Goal: Information Seeking & Learning: Learn about a topic

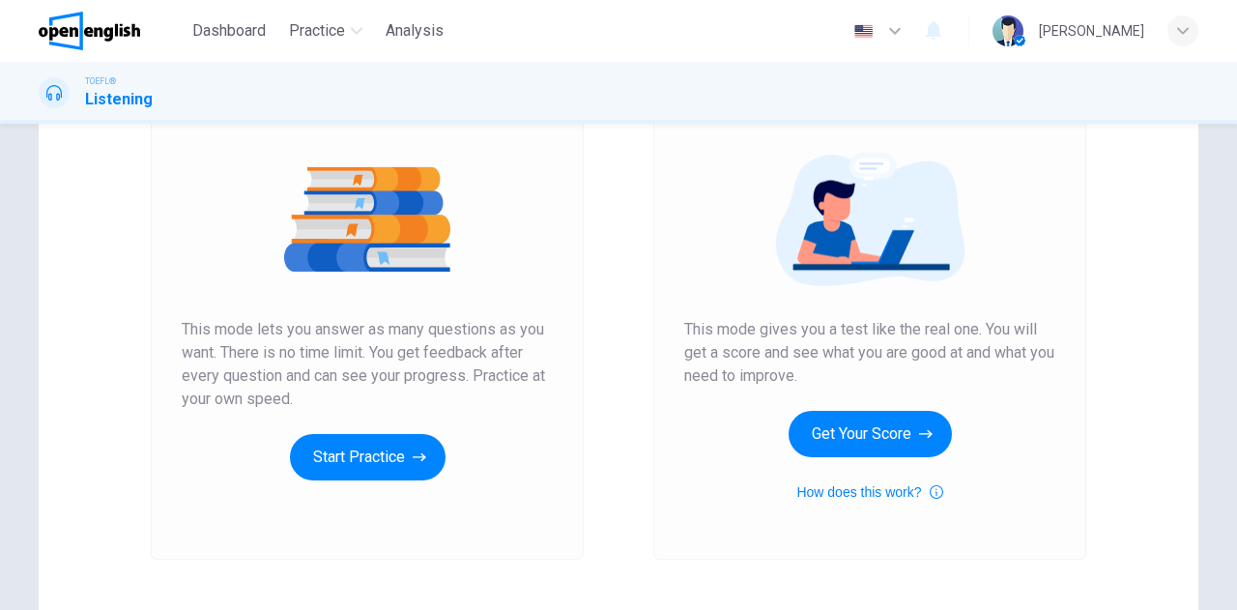
scroll to position [325, 0]
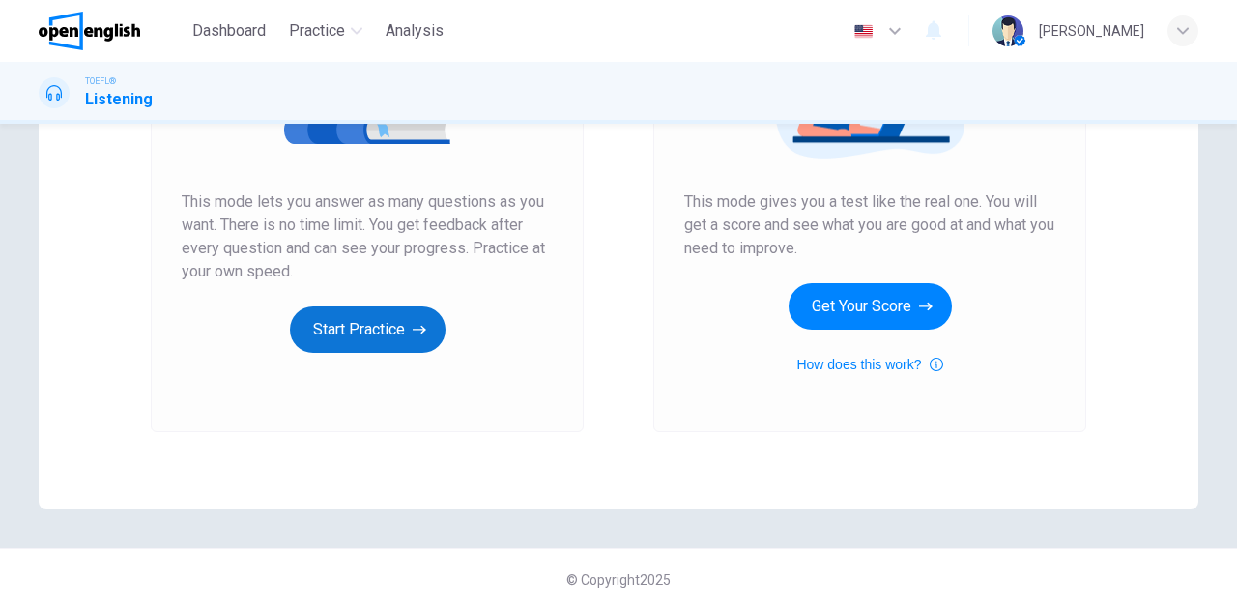
click at [363, 316] on button "Start Practice" at bounding box center [368, 329] width 156 height 46
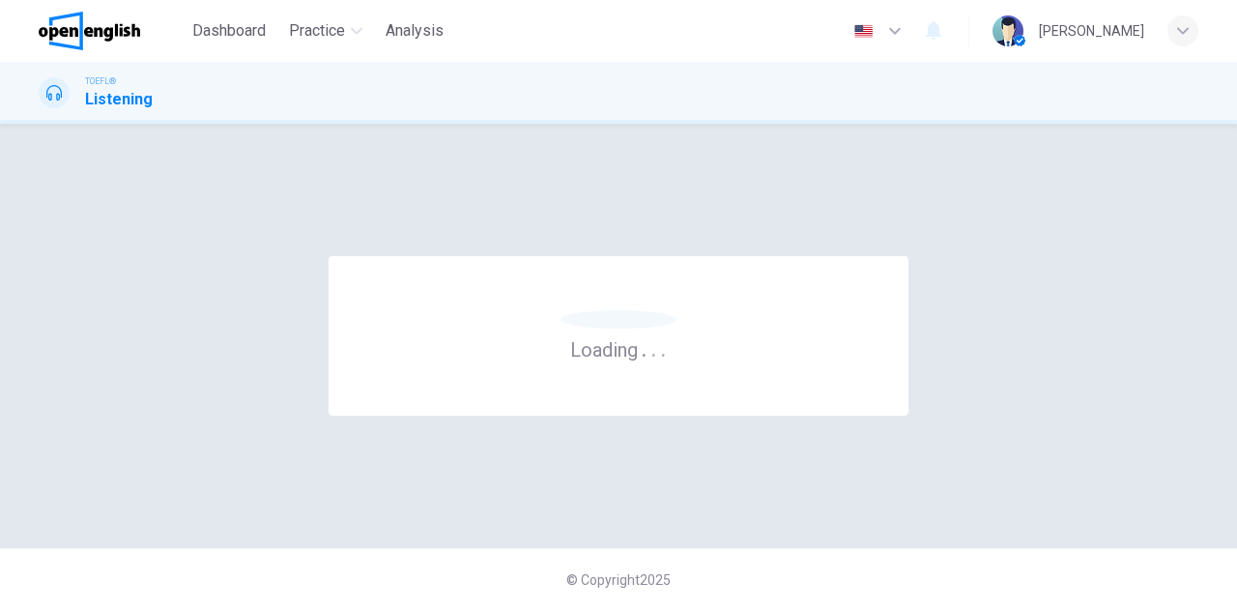
scroll to position [0, 0]
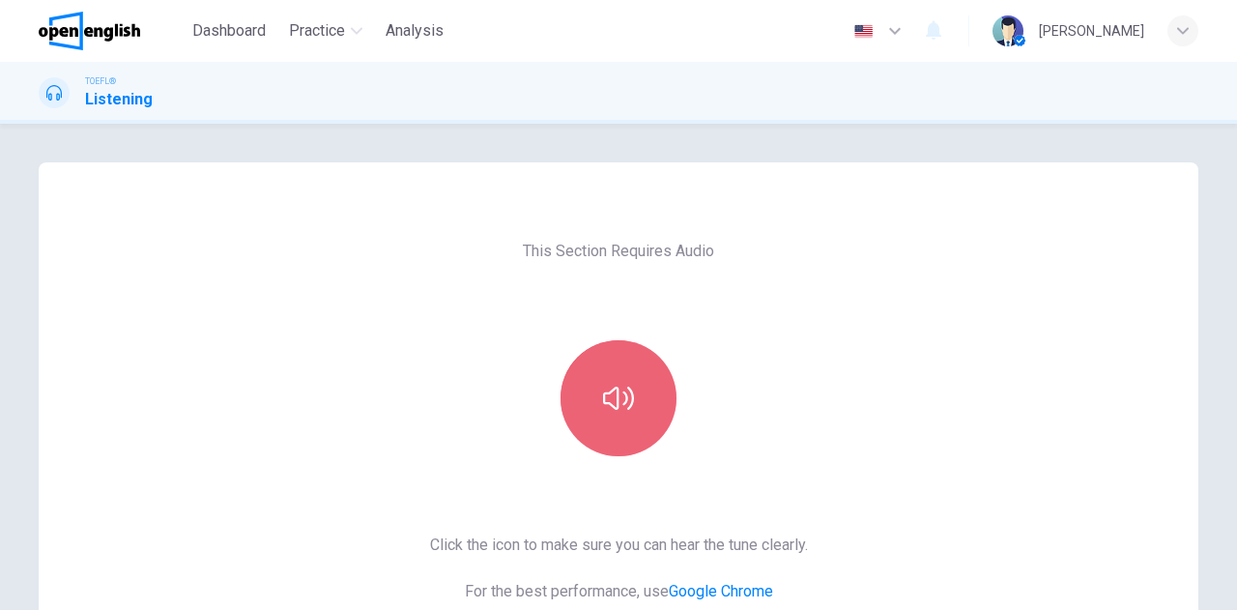
click at [650, 413] on button "button" at bounding box center [619, 398] width 116 height 116
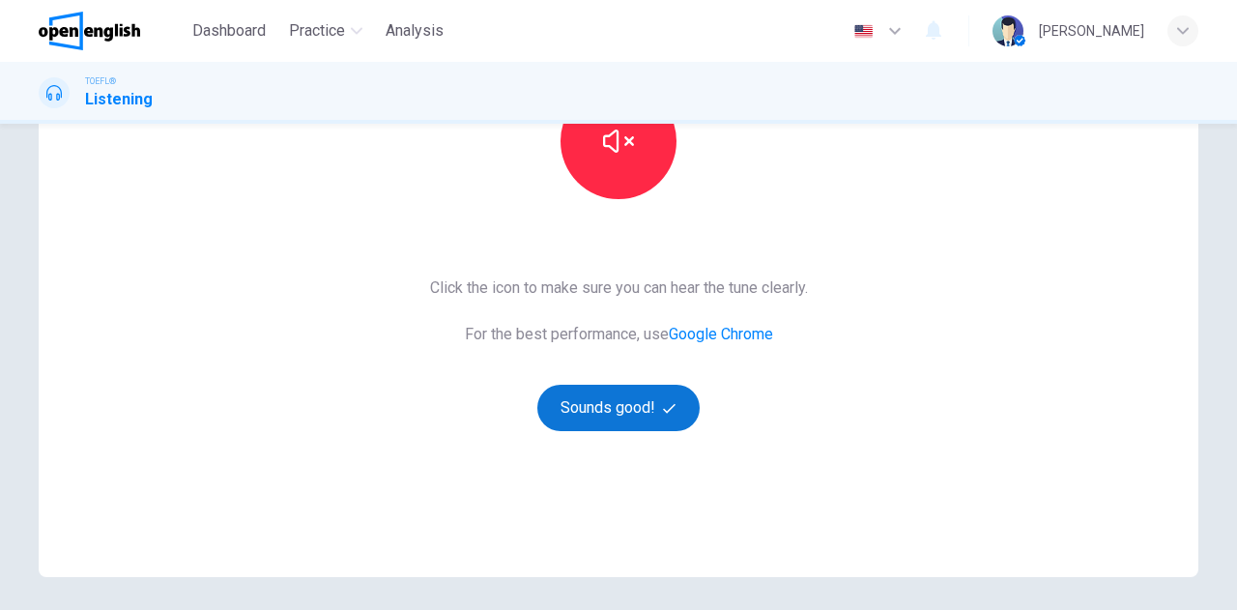
scroll to position [325, 0]
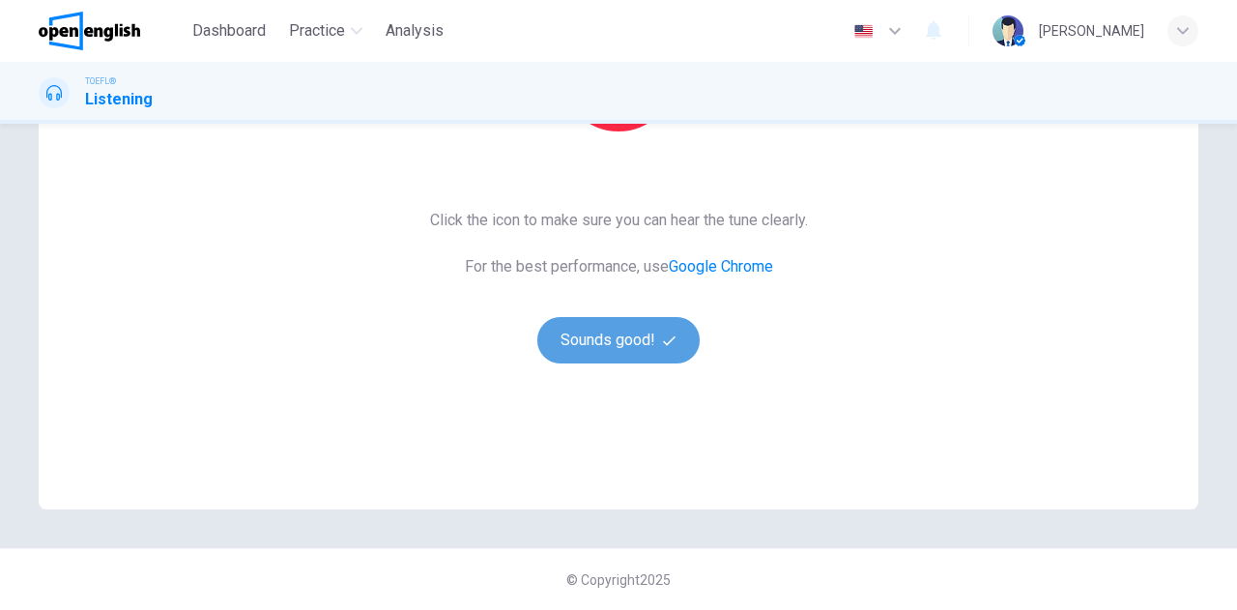
click at [621, 334] on button "Sounds good!" at bounding box center [618, 340] width 162 height 46
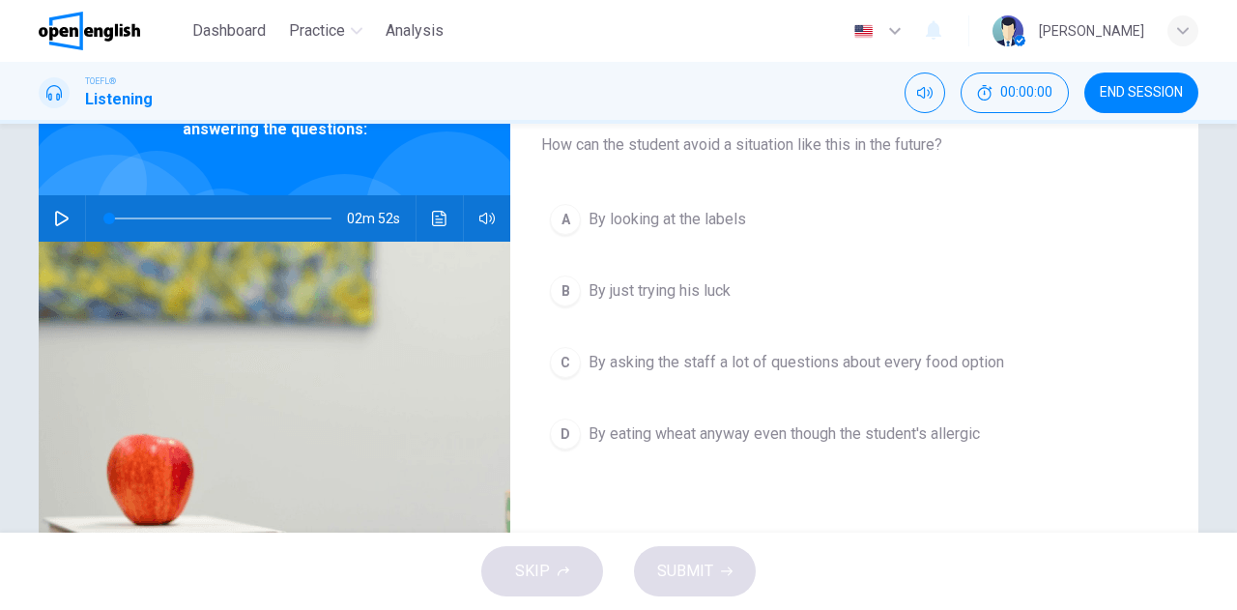
scroll to position [0, 0]
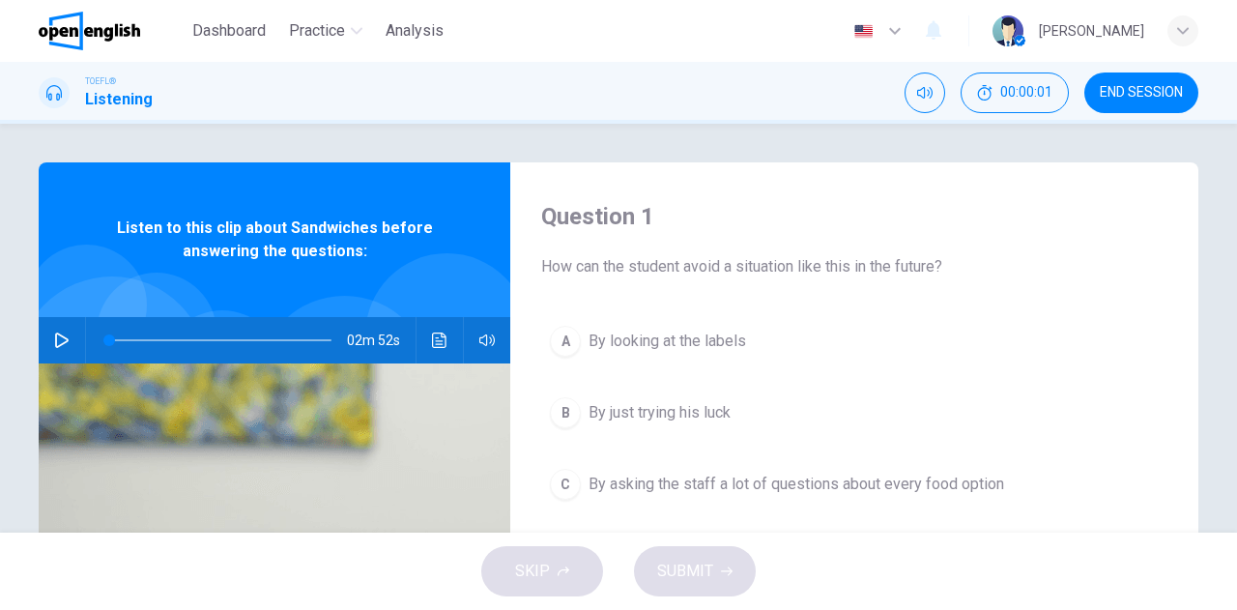
click at [63, 343] on icon "button" at bounding box center [61, 340] width 15 height 15
drag, startPoint x: 118, startPoint y: 343, endPoint x: 85, endPoint y: 330, distance: 35.5
click at [112, 334] on span at bounding box center [118, 340] width 12 height 12
click at [677, 292] on div "Question 1 How can the student avoid a situation like this in the future? A By …" at bounding box center [854, 498] width 688 height 672
drag, startPoint x: 120, startPoint y: 337, endPoint x: 73, endPoint y: 332, distance: 46.8
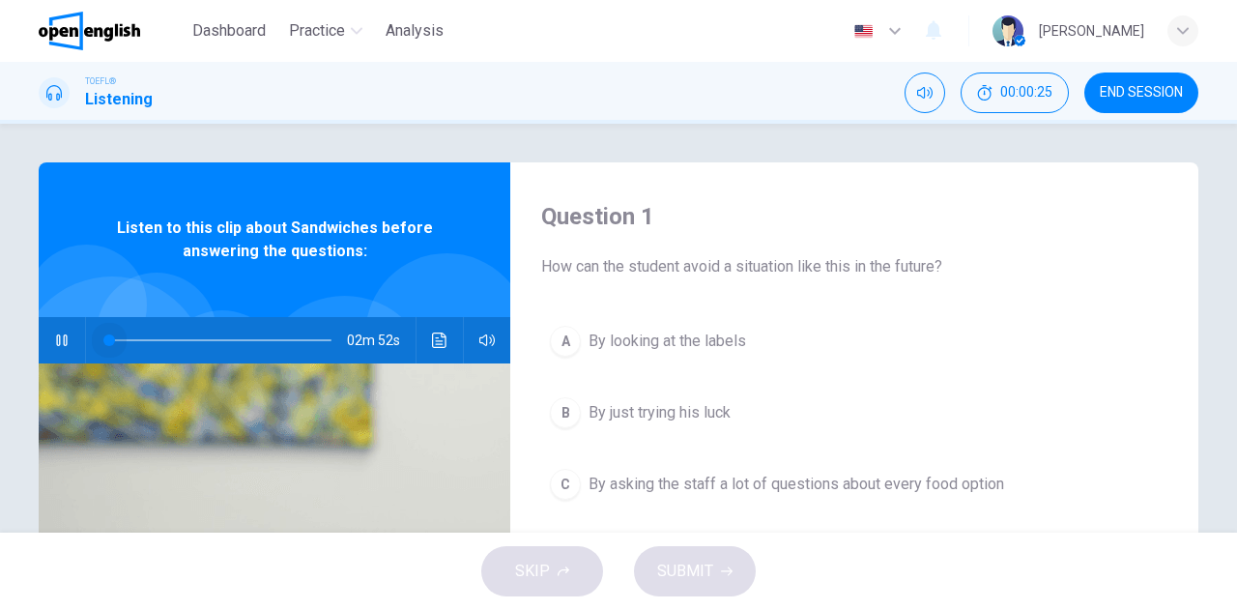
click at [73, 332] on div "02m 52s" at bounding box center [275, 340] width 472 height 46
drag, startPoint x: 110, startPoint y: 337, endPoint x: 74, endPoint y: 335, distance: 35.8
click at [75, 335] on div "02m 47s" at bounding box center [275, 340] width 472 height 46
click at [437, 337] on icon "Click to see the audio transcription" at bounding box center [439, 340] width 15 height 15
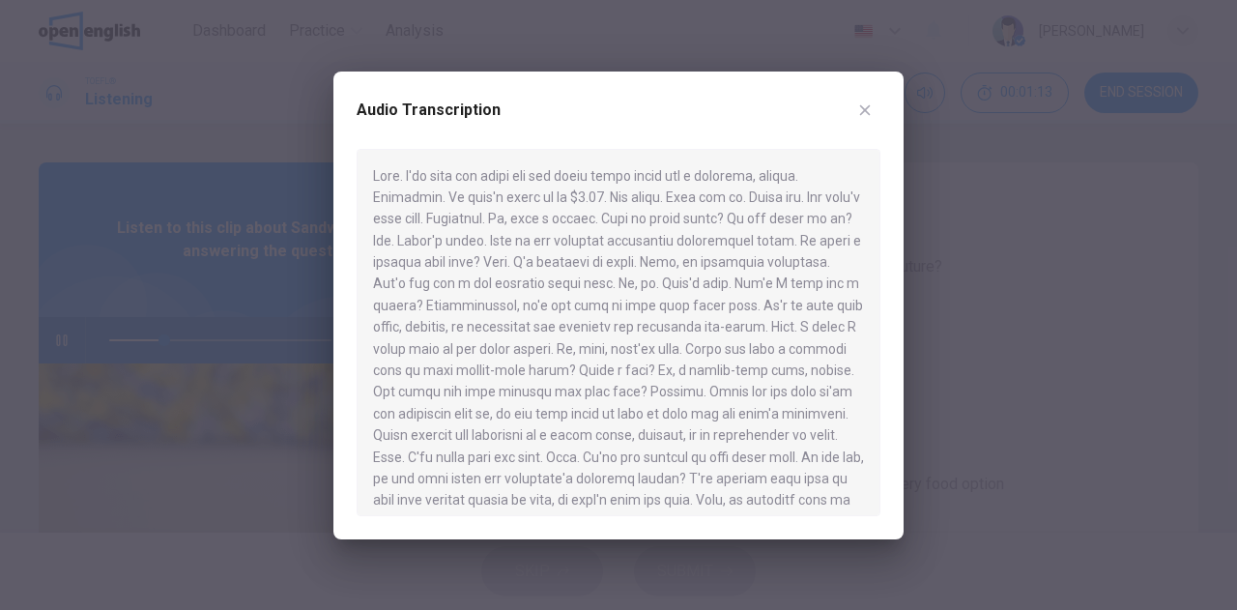
click at [122, 340] on div at bounding box center [618, 305] width 1237 height 610
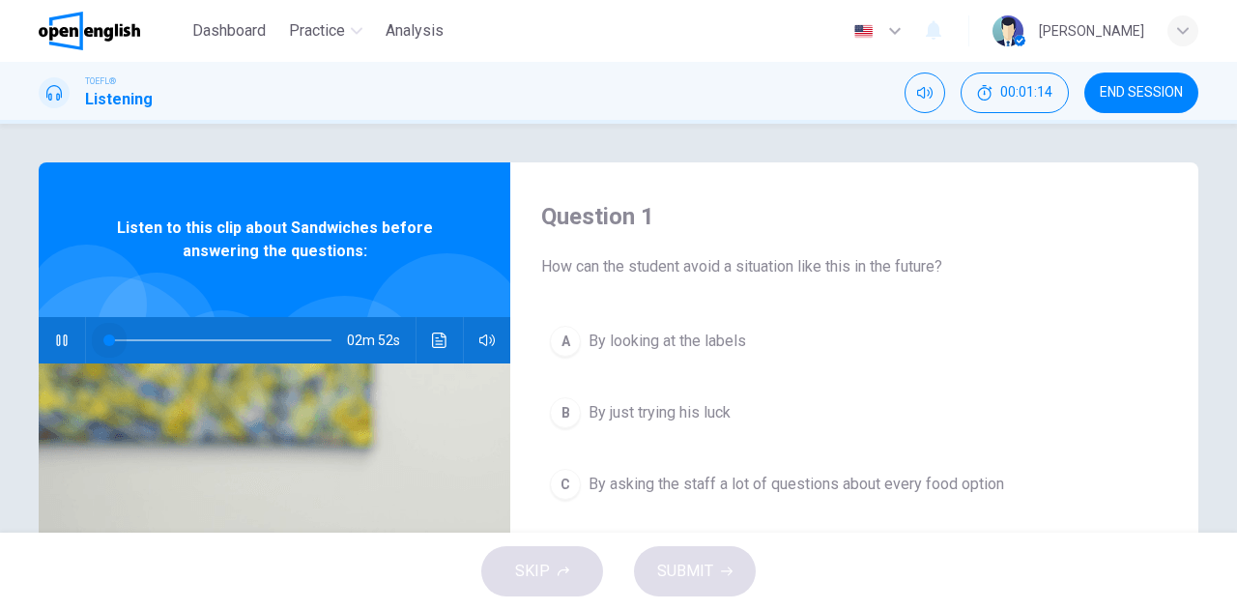
drag, startPoint x: 160, startPoint y: 339, endPoint x: 52, endPoint y: 337, distance: 107.3
click at [52, 337] on div "02m 52s" at bounding box center [275, 340] width 472 height 46
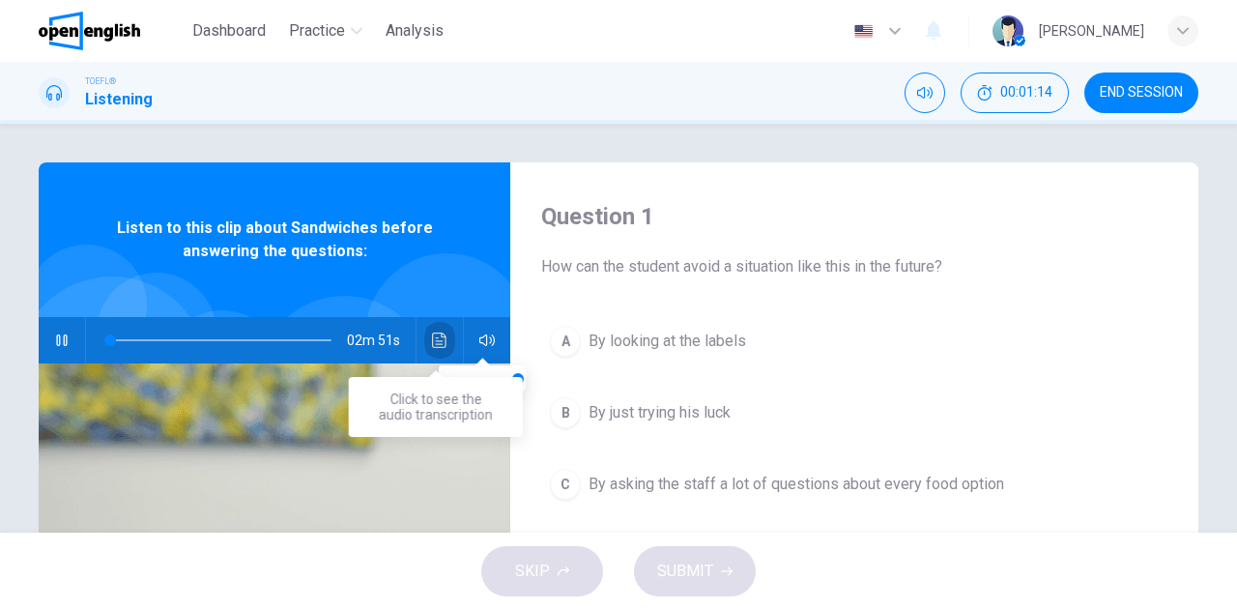
click at [432, 343] on icon "Click to see the audio transcription" at bounding box center [439, 340] width 15 height 15
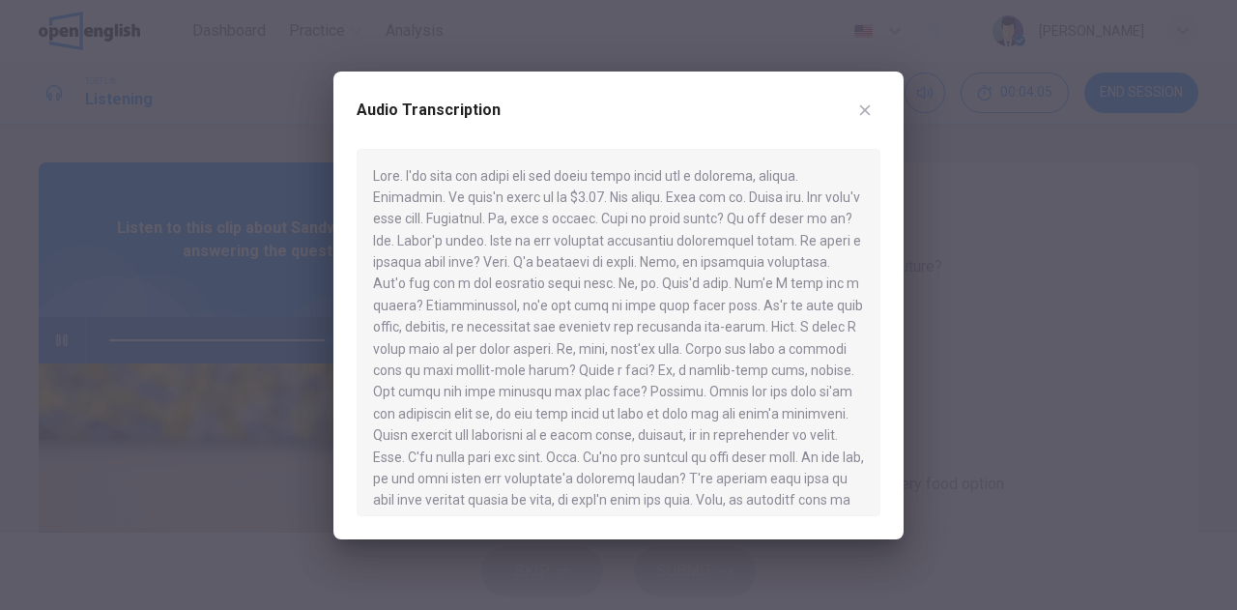
type input "*"
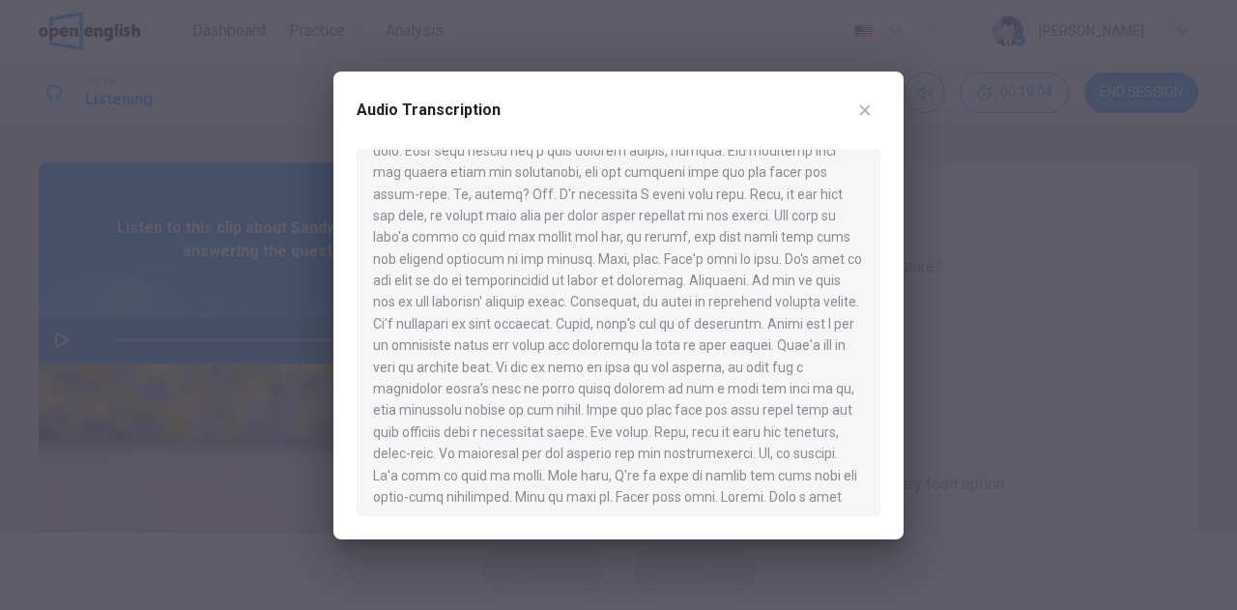
scroll to position [400, 0]
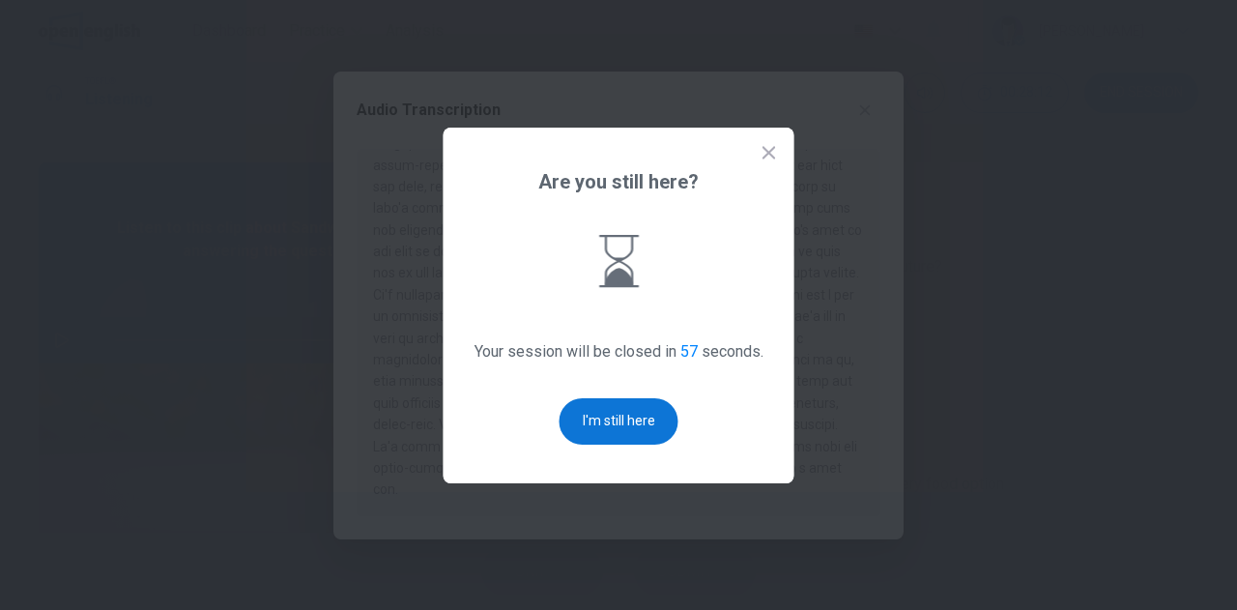
click at [582, 417] on button "I'm still here" at bounding box center [619, 421] width 119 height 46
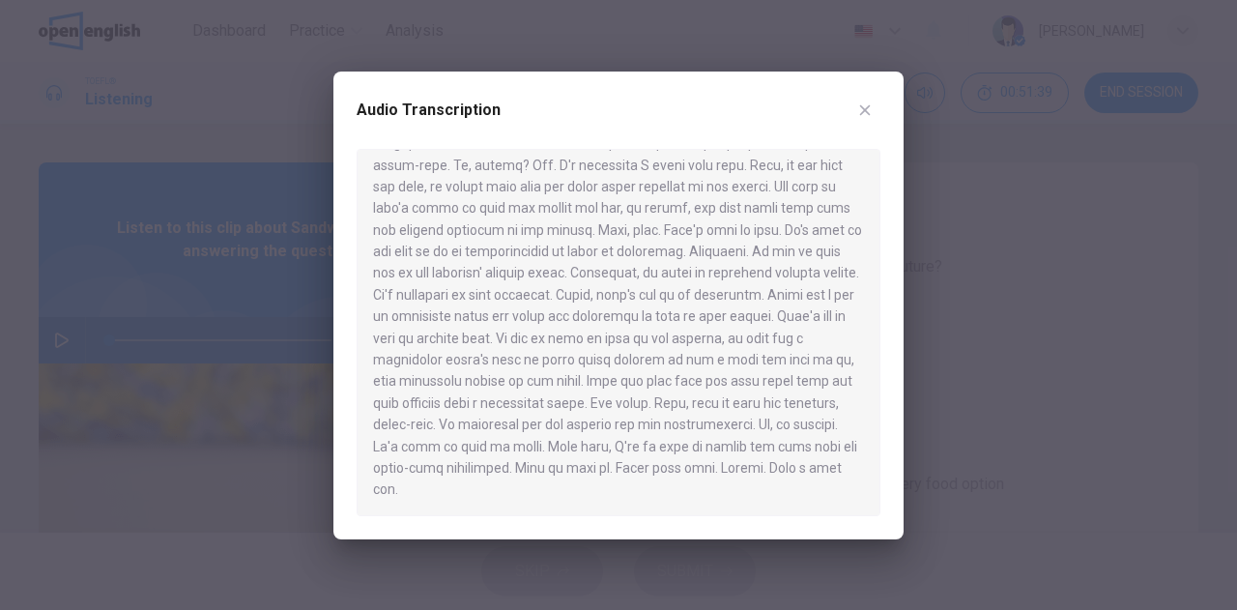
scroll to position [207, 0]
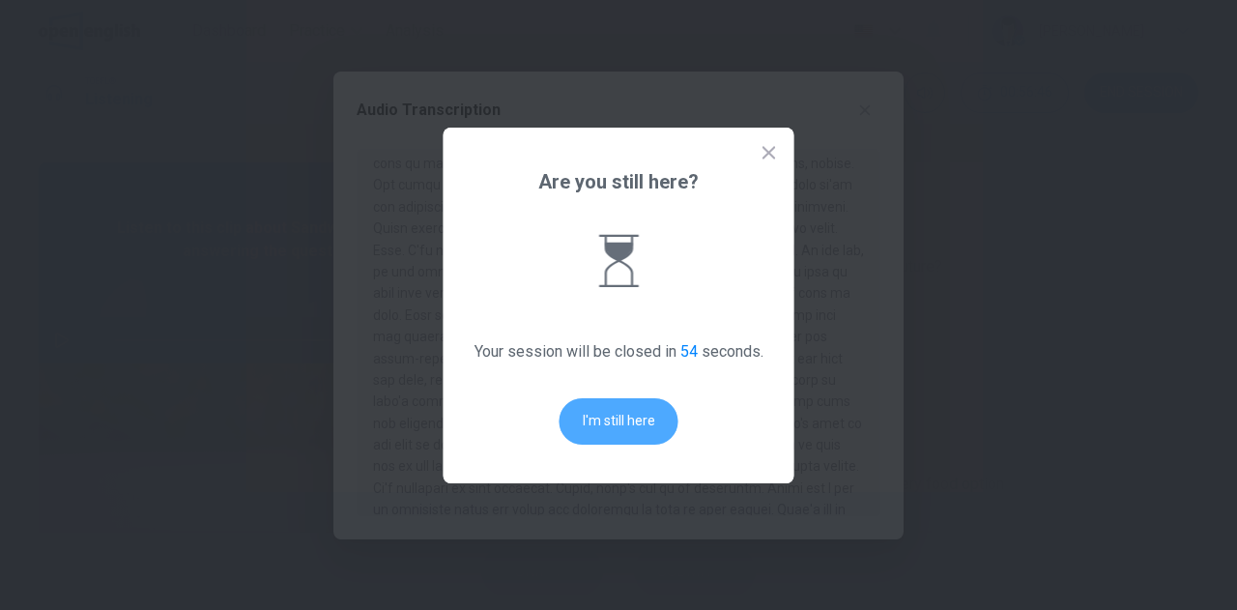
click at [634, 422] on button "I'm still here" at bounding box center [619, 421] width 119 height 46
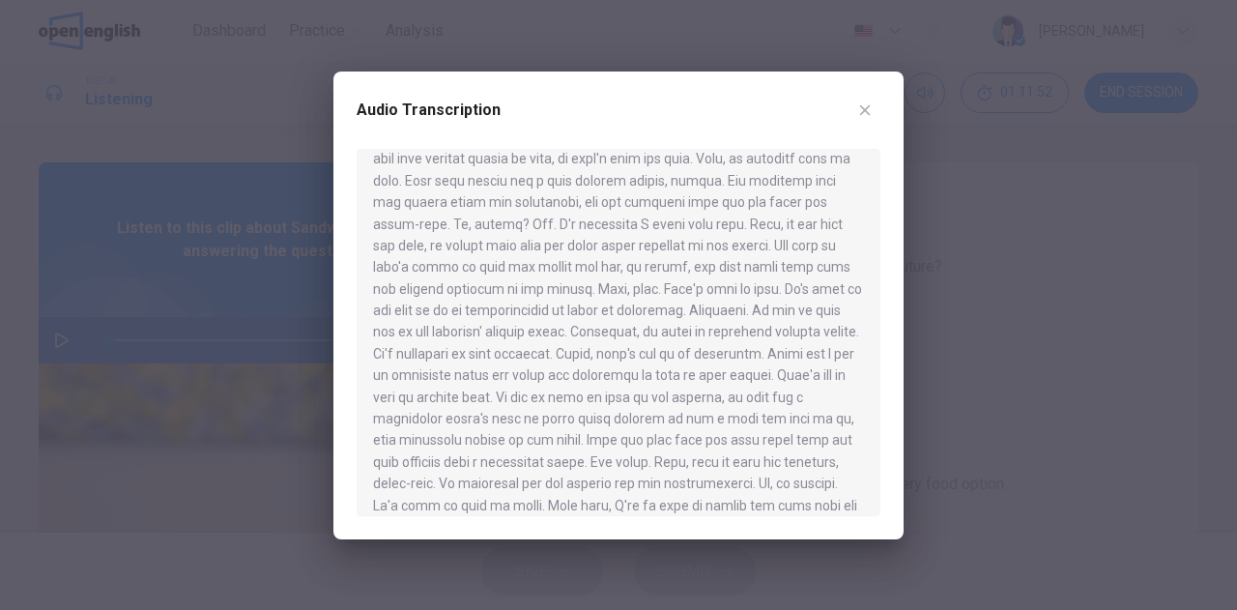
scroll to position [400, 0]
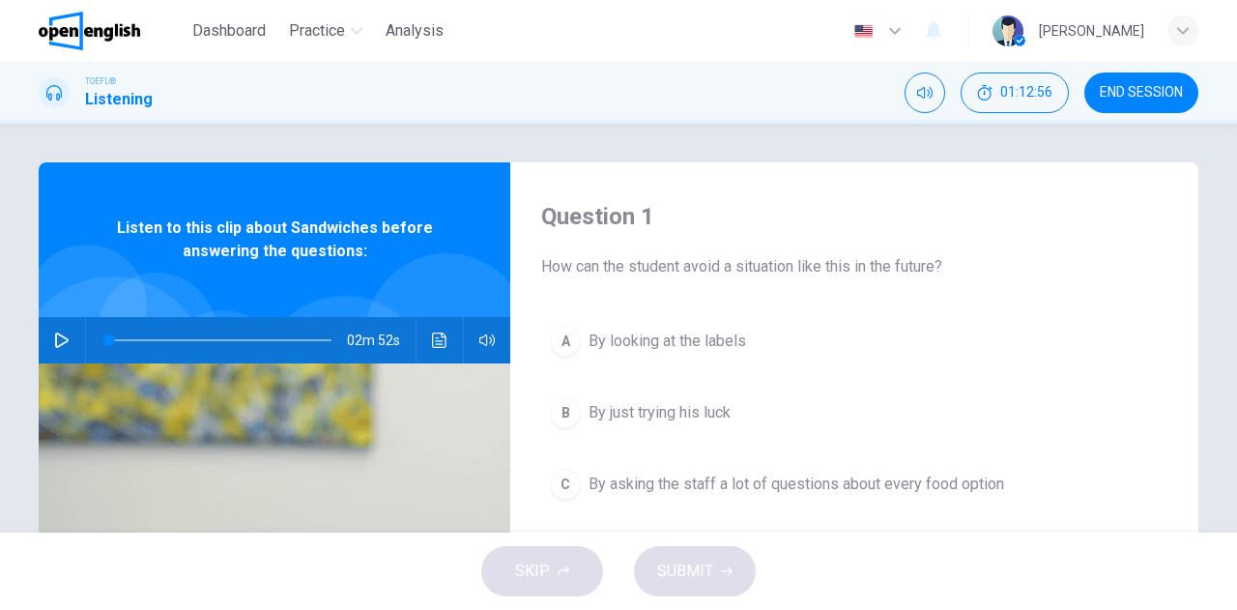
click at [54, 334] on icon "button" at bounding box center [61, 340] width 15 height 15
drag, startPoint x: 109, startPoint y: 339, endPoint x: 63, endPoint y: 321, distance: 49.9
click at [64, 323] on div "02m 52s" at bounding box center [275, 340] width 472 height 46
click at [599, 339] on span "By looking at the labels" at bounding box center [668, 341] width 158 height 23
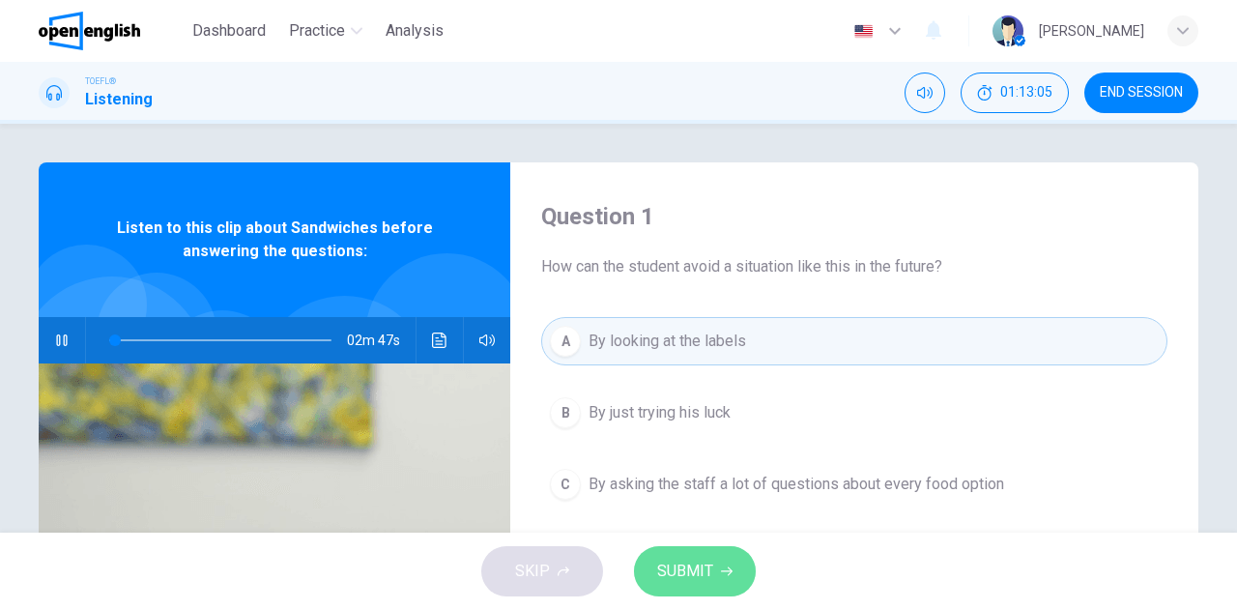
click at [702, 568] on span "SUBMIT" at bounding box center [685, 571] width 56 height 27
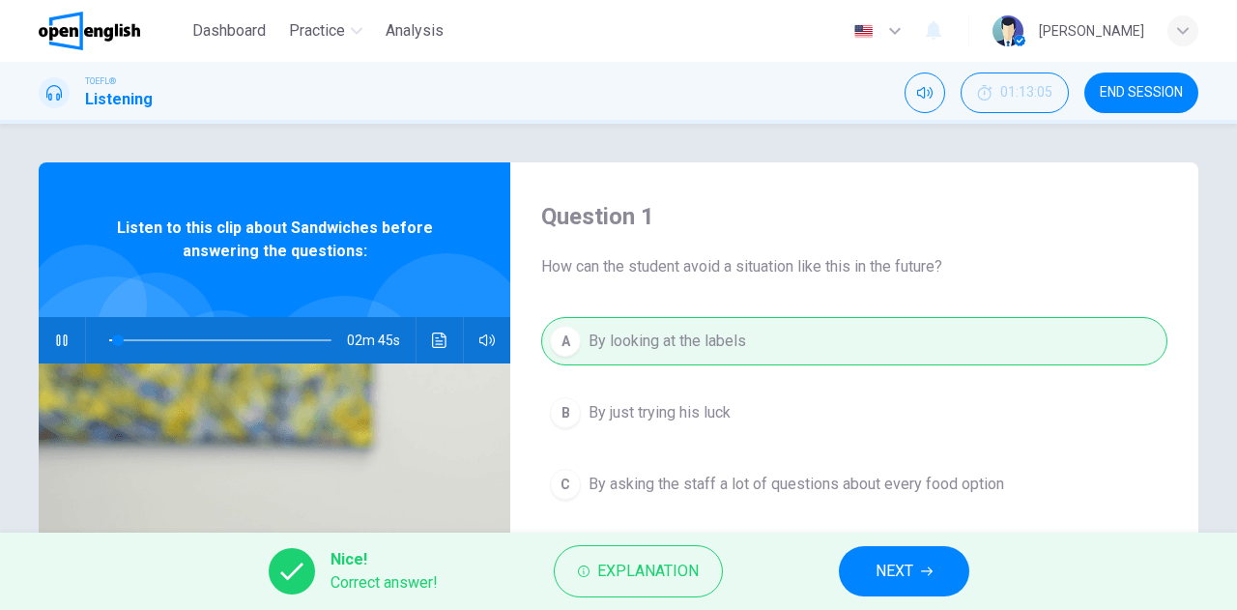
click at [890, 554] on button "NEXT" at bounding box center [904, 571] width 131 height 50
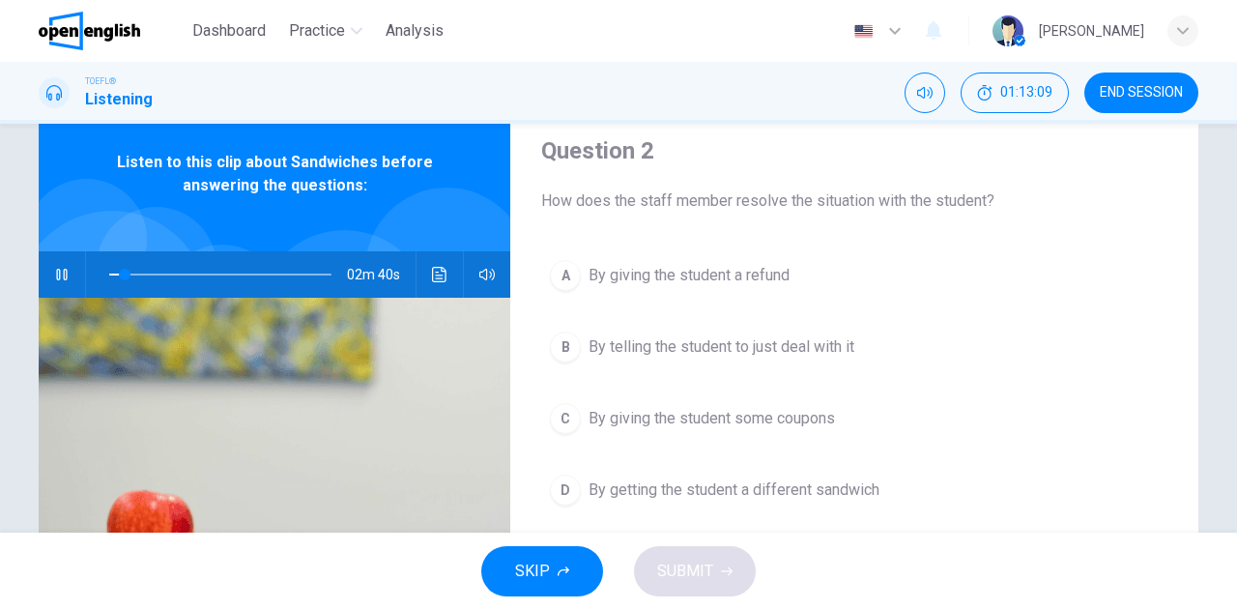
scroll to position [97, 0]
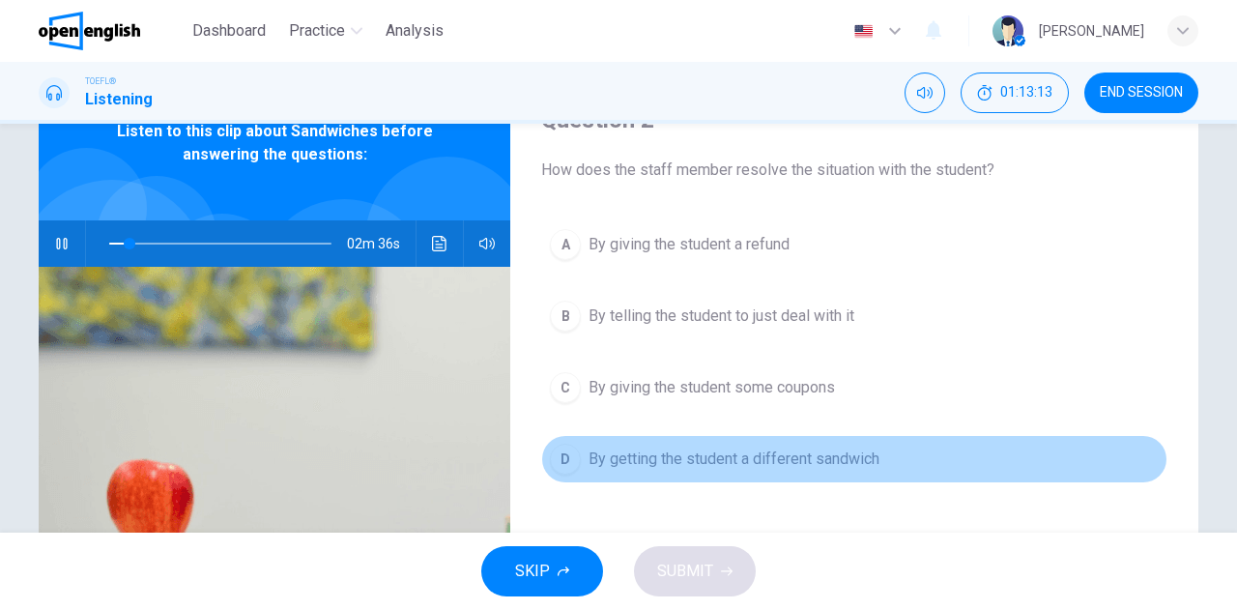
click at [589, 451] on span "By getting the student a different sandwich" at bounding box center [734, 459] width 291 height 23
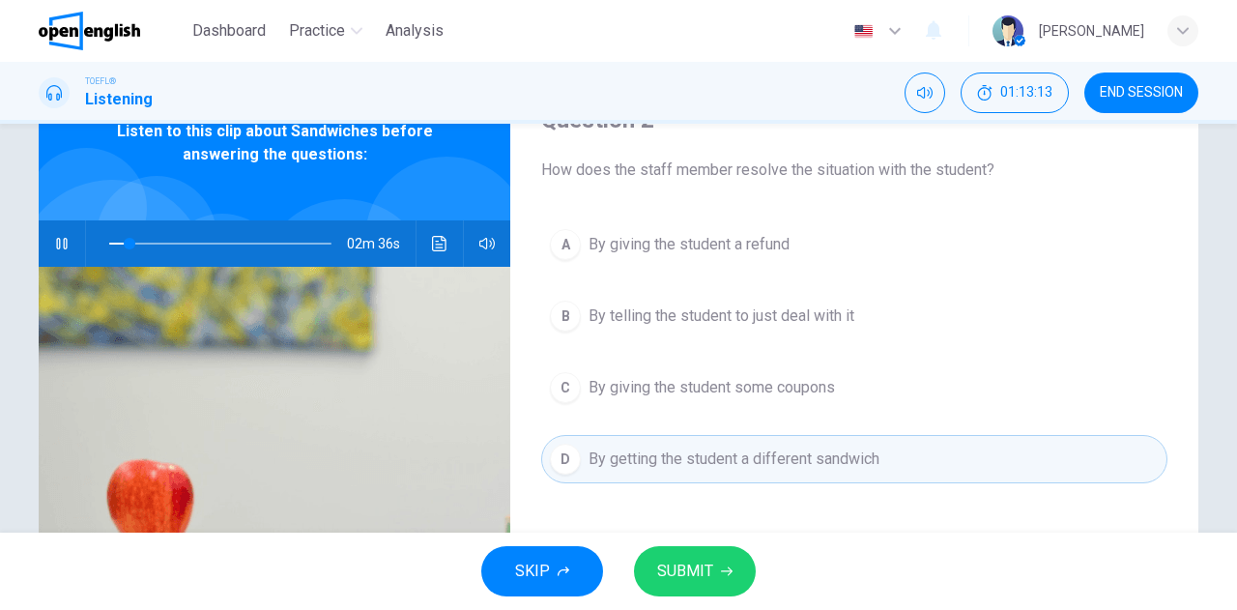
click at [705, 573] on span "SUBMIT" at bounding box center [685, 571] width 56 height 27
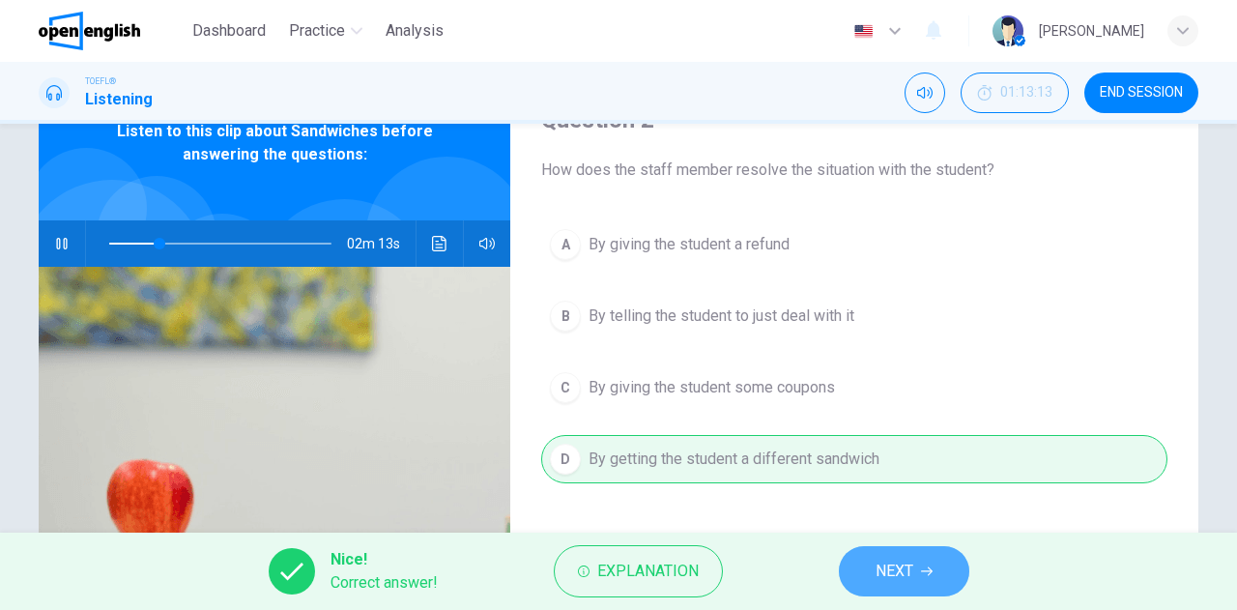
click at [911, 582] on span "NEXT" at bounding box center [895, 571] width 38 height 27
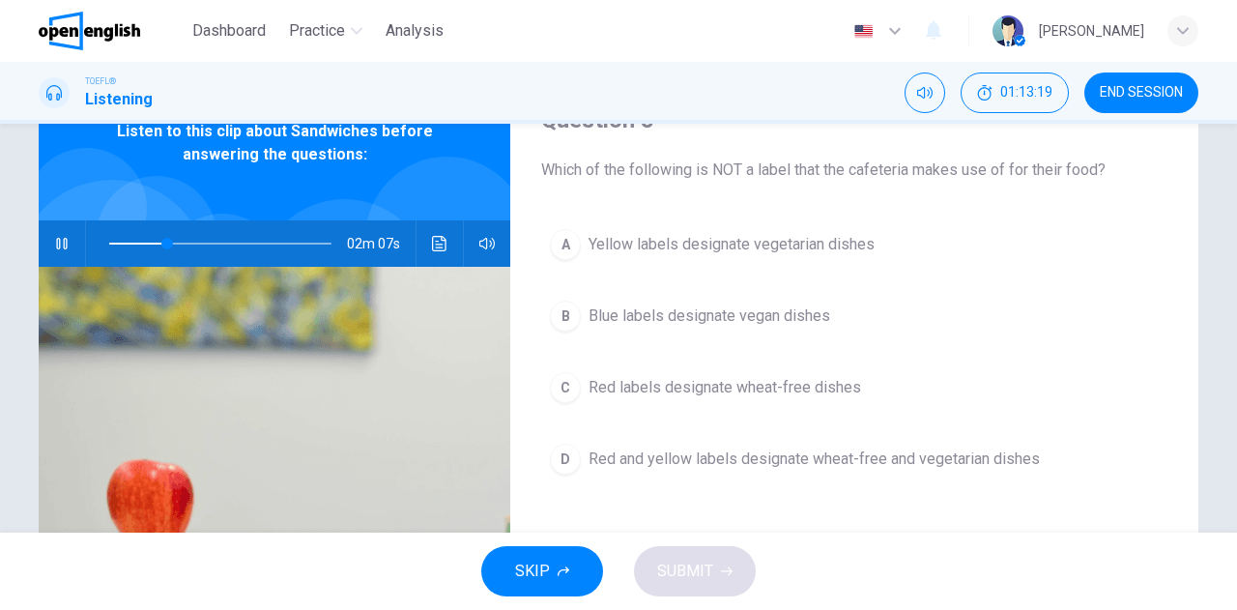
click at [812, 200] on div "Question 3 Which of the following is NOT a label that the cafeteria makes use o…" at bounding box center [854, 402] width 688 height 672
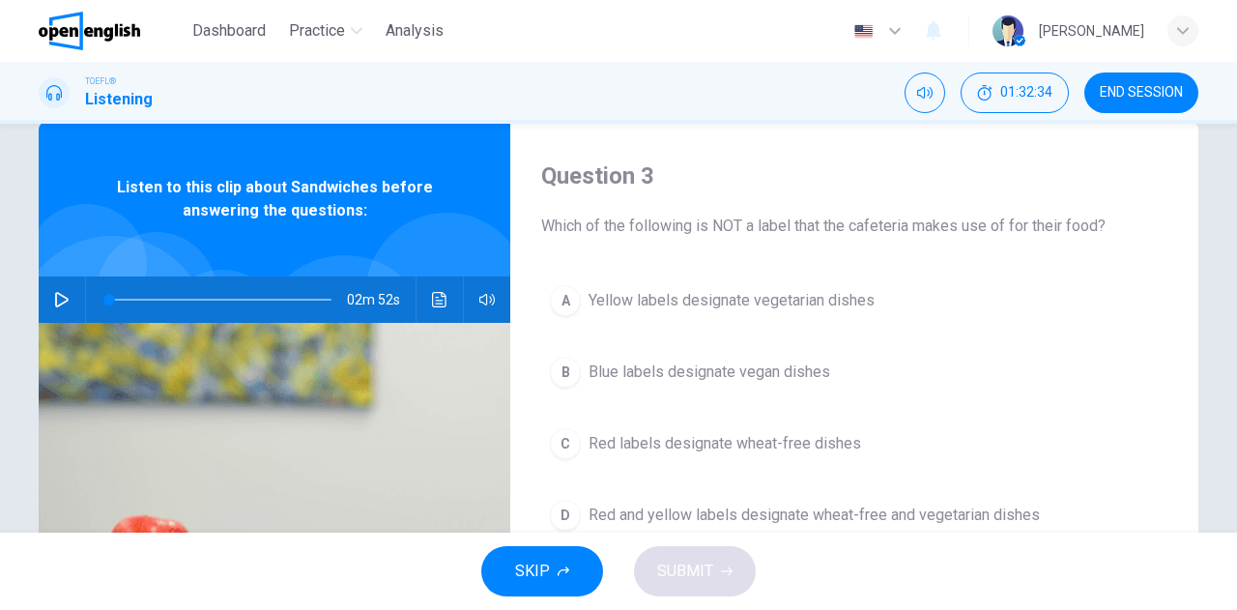
scroll to position [0, 0]
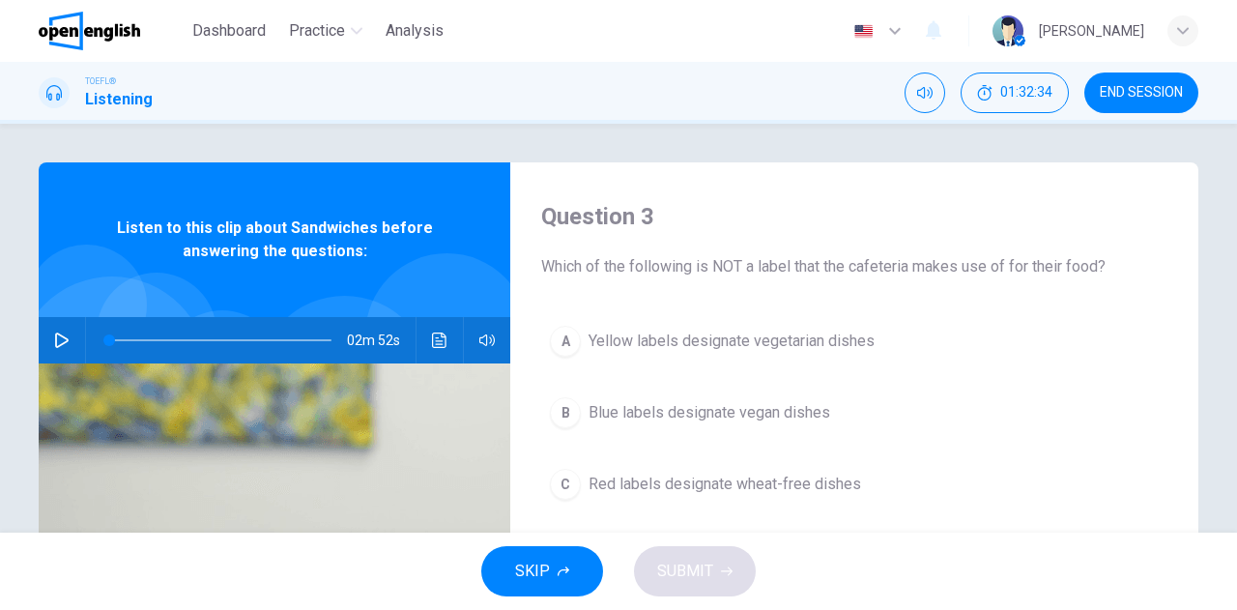
click at [317, 291] on div "Listen to this clip about Sandwiches before answering the questions:" at bounding box center [275, 239] width 472 height 155
click at [66, 338] on button "button" at bounding box center [61, 340] width 31 height 46
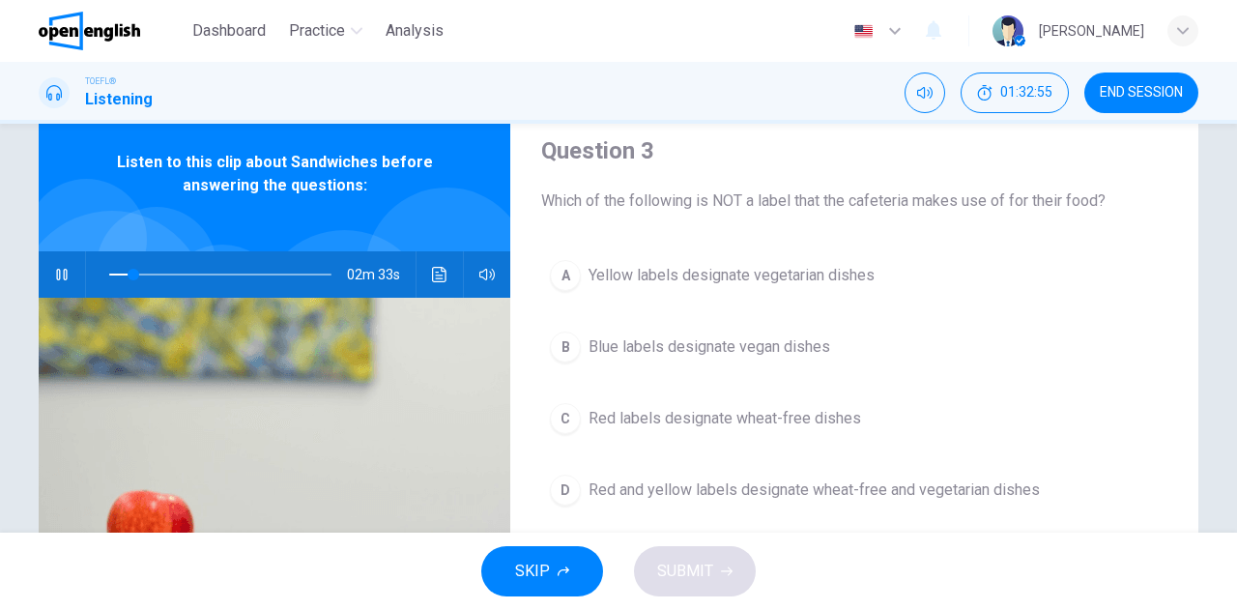
scroll to position [97, 0]
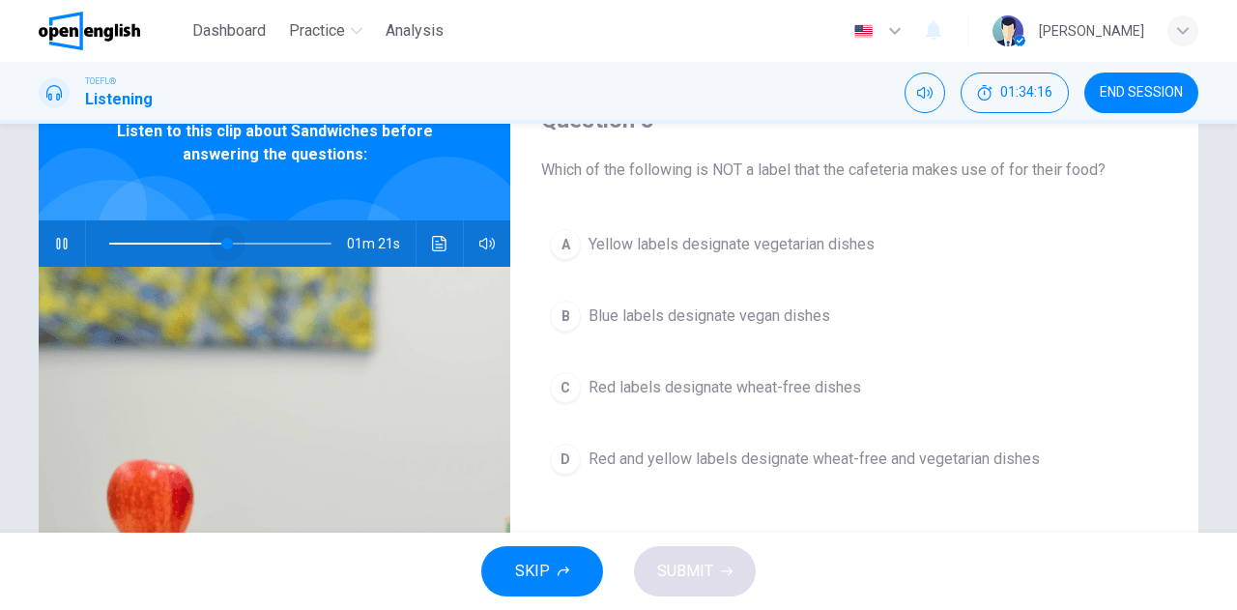
click at [223, 239] on span at bounding box center [227, 244] width 12 height 12
click at [215, 239] on span at bounding box center [219, 244] width 12 height 12
click at [227, 243] on span at bounding box center [232, 244] width 12 height 12
click at [217, 242] on span at bounding box center [221, 244] width 12 height 12
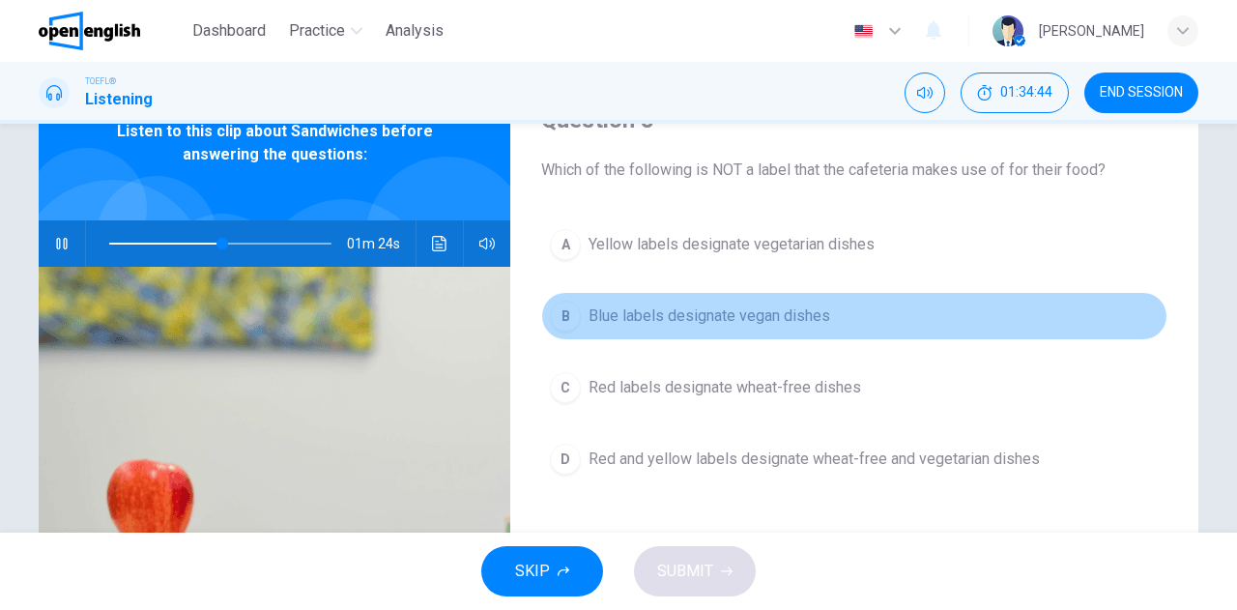
click at [632, 321] on span "Blue labels designate vegan dishes" at bounding box center [710, 316] width 242 height 23
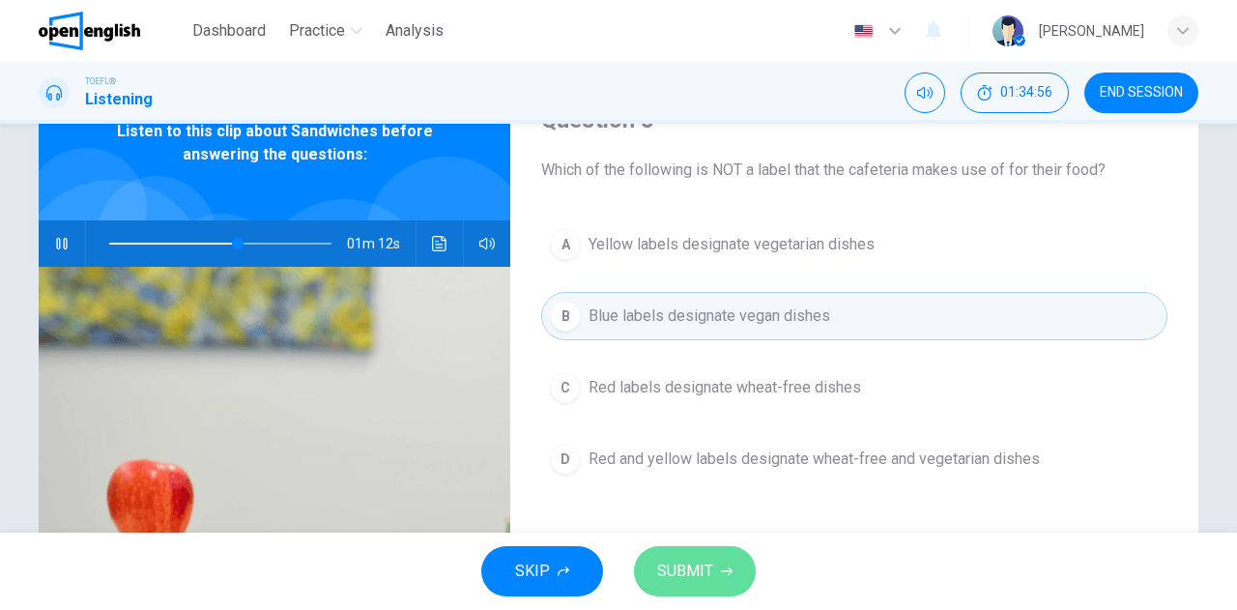
click at [733, 566] on button "SUBMIT" at bounding box center [695, 571] width 122 height 50
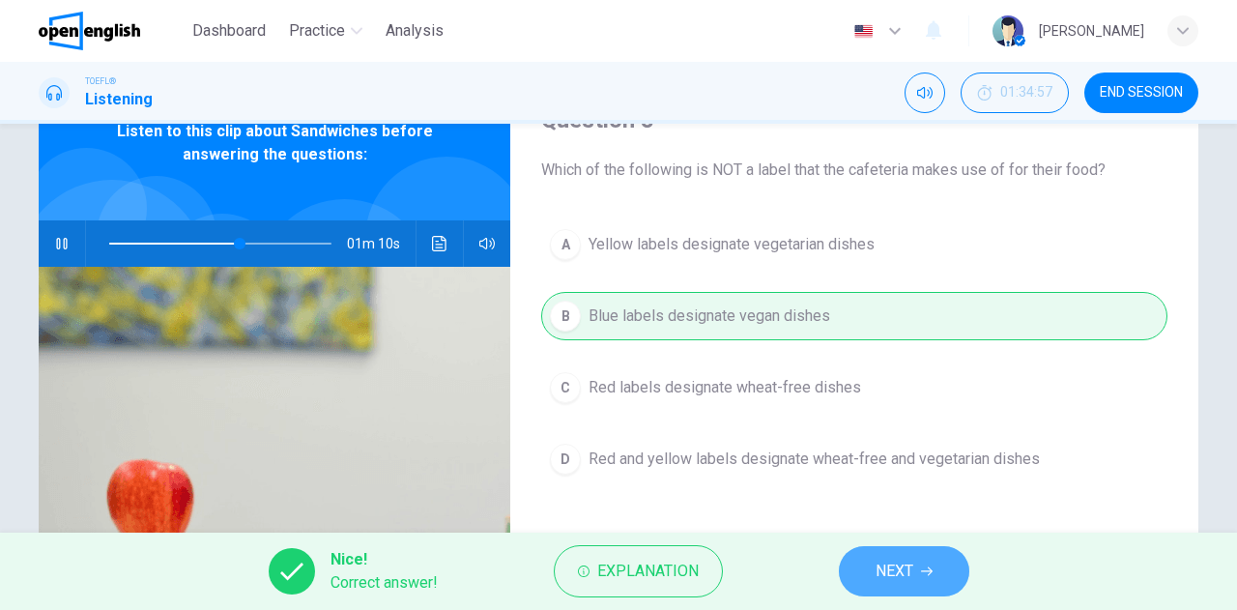
click at [901, 573] on span "NEXT" at bounding box center [895, 571] width 38 height 27
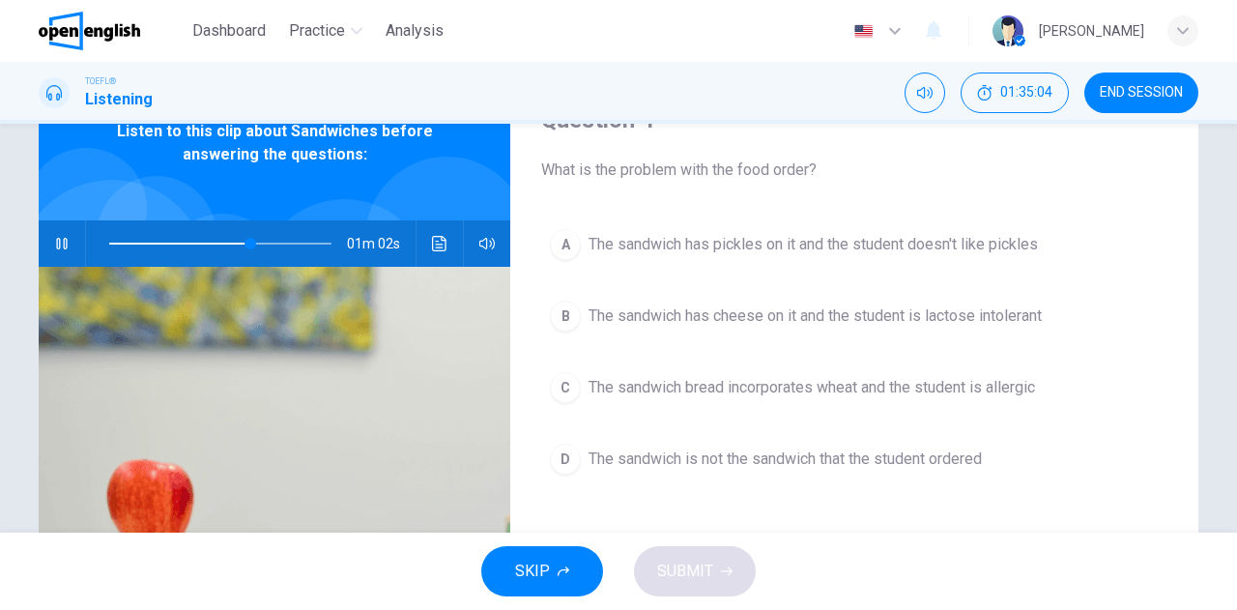
click at [655, 393] on span "The sandwich bread incorporates wheat and the student is allergic" at bounding box center [812, 387] width 447 height 23
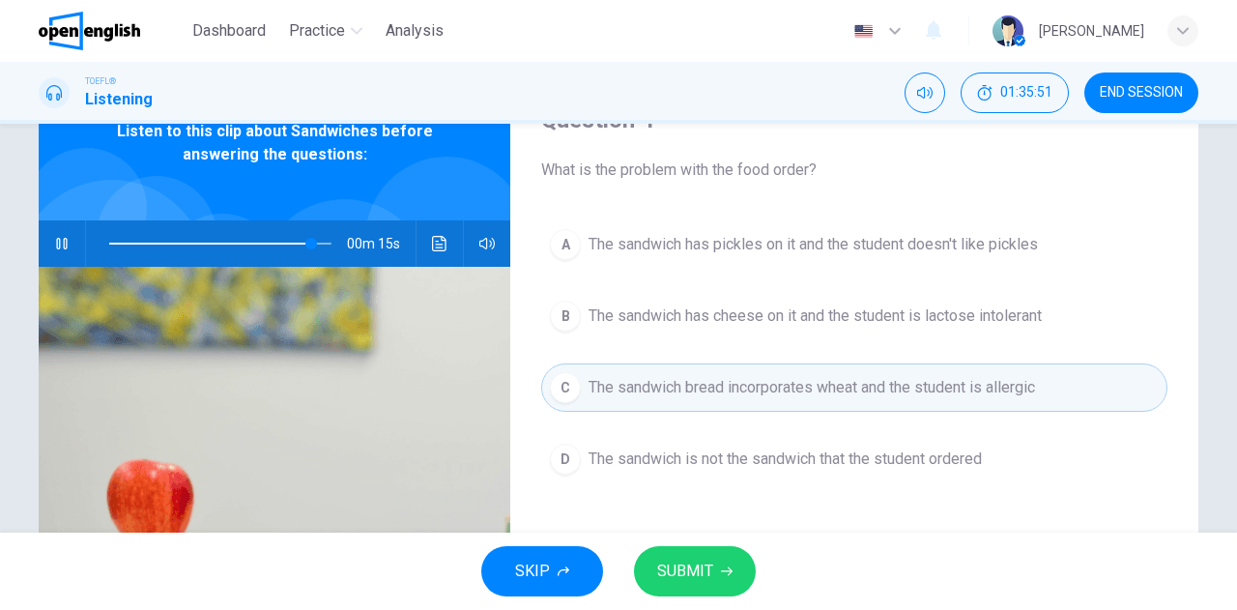
click at [701, 567] on span "SUBMIT" at bounding box center [685, 571] width 56 height 27
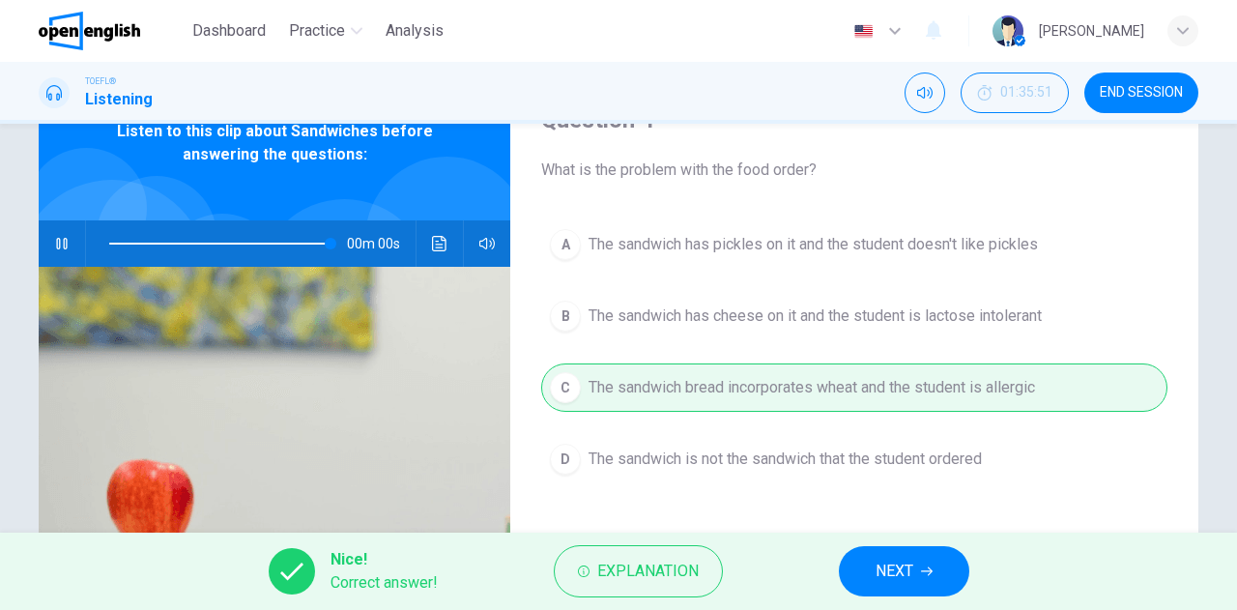
type input "*"
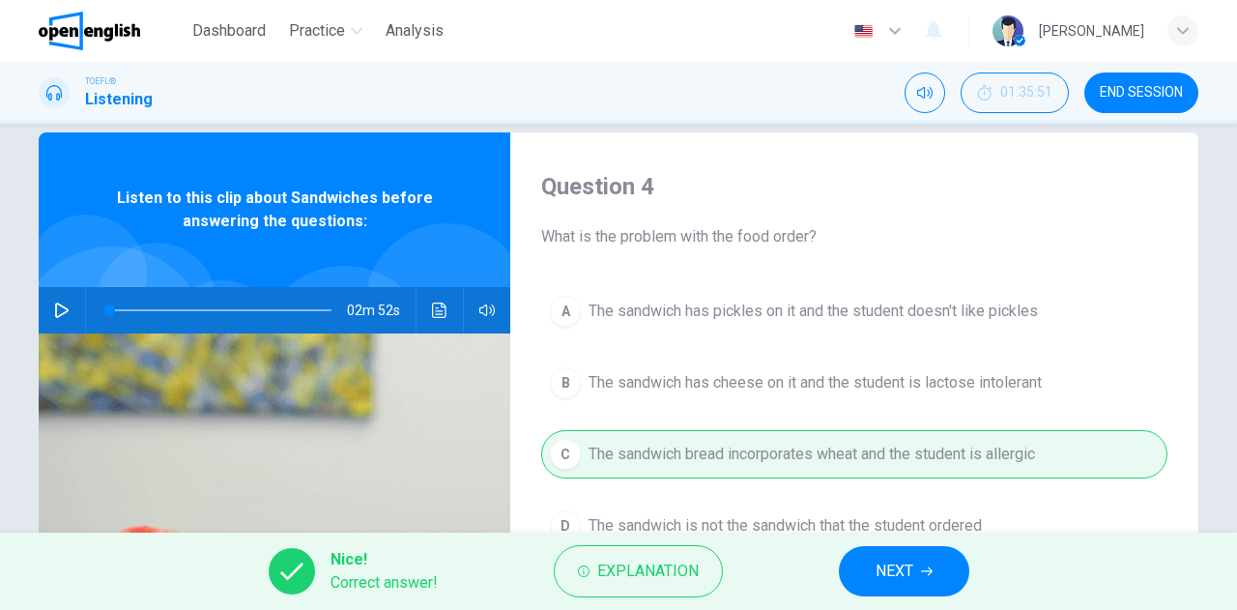
scroll to position [0, 0]
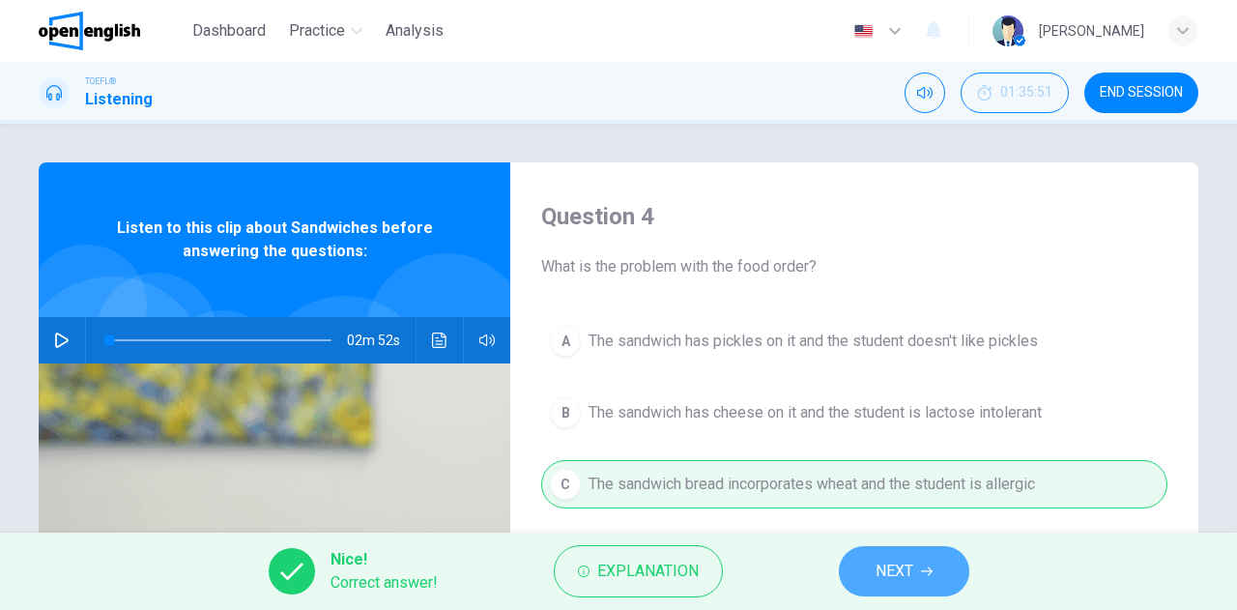
click at [926, 565] on button "NEXT" at bounding box center [904, 571] width 131 height 50
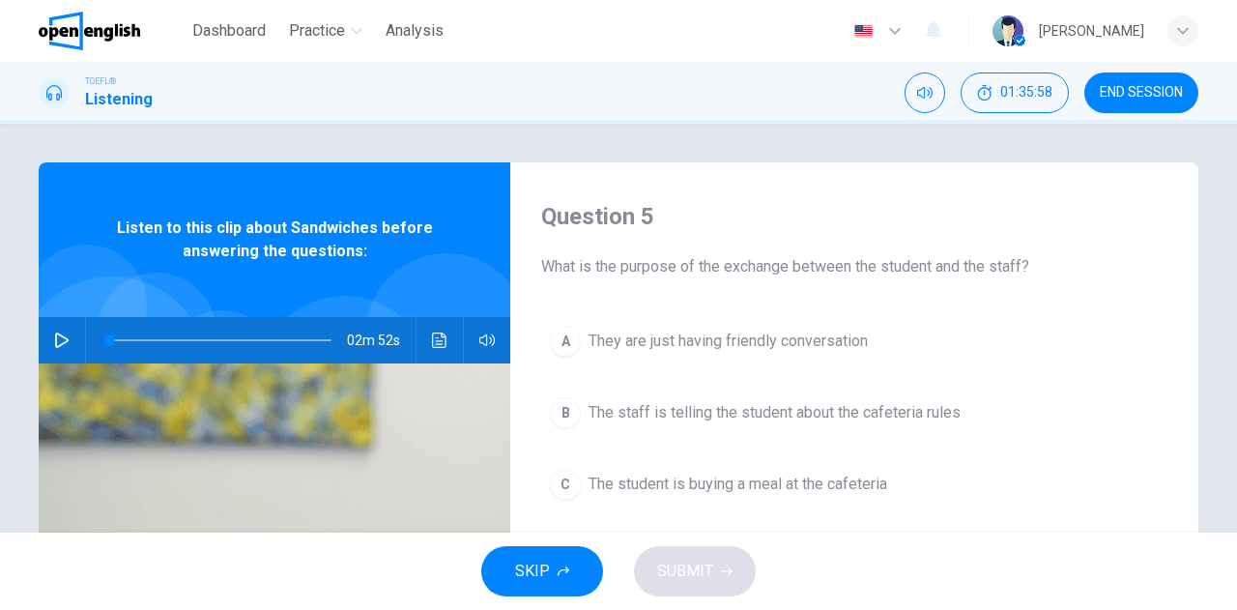
scroll to position [97, 0]
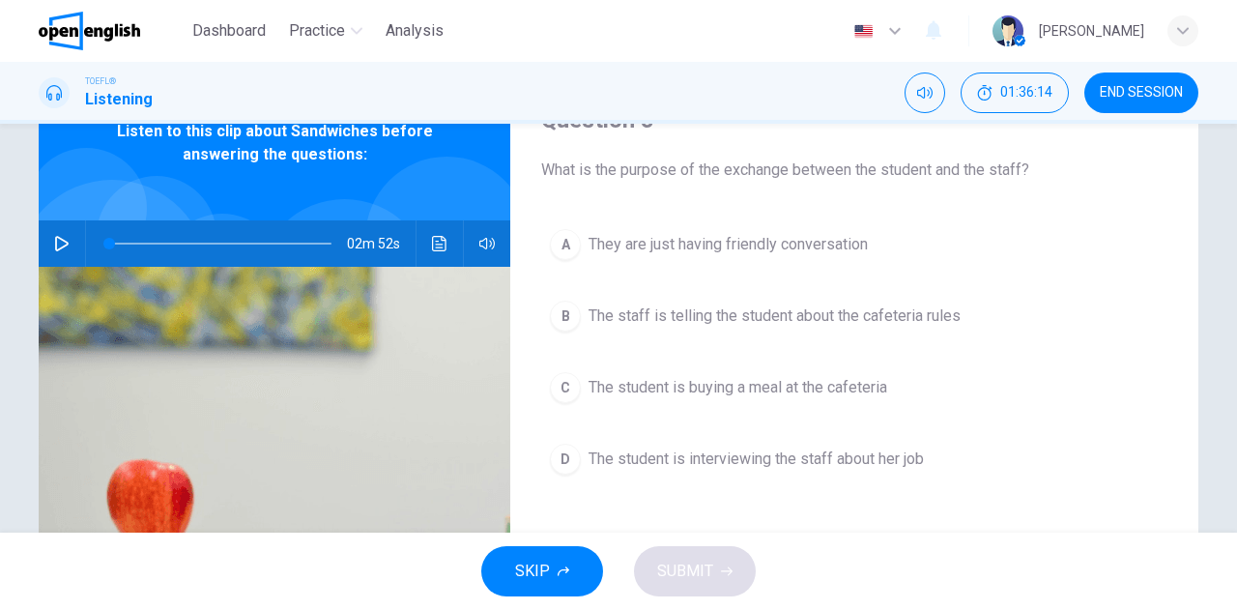
click at [675, 381] on span "The student is buying a meal at the cafeteria" at bounding box center [738, 387] width 299 height 23
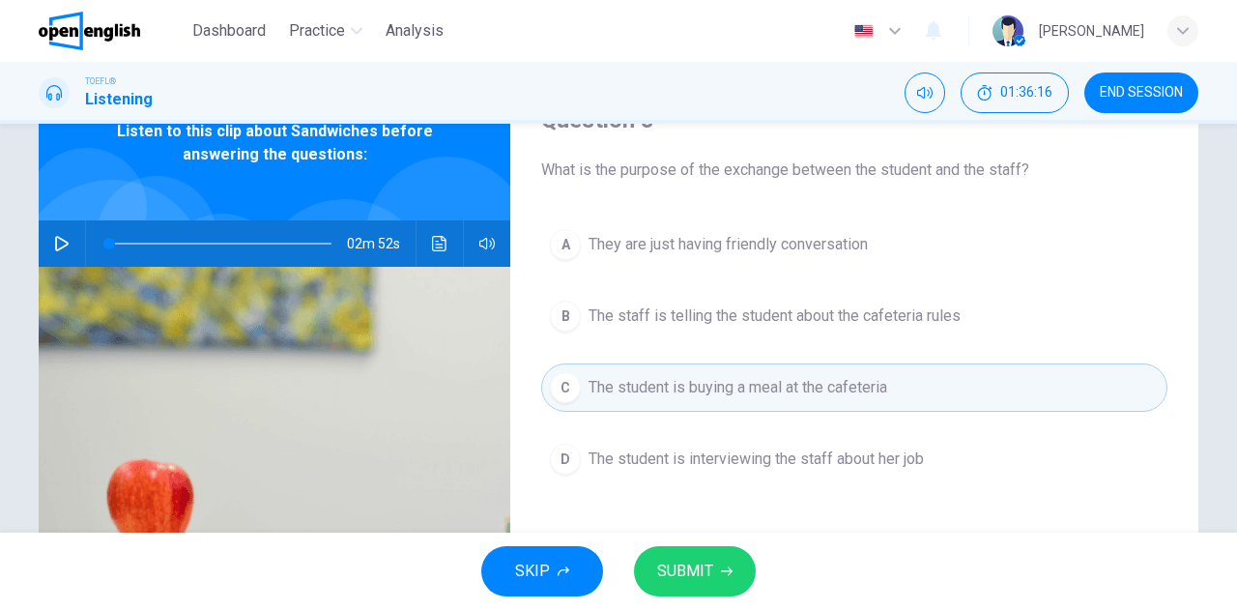
click at [713, 544] on div "SKIP SUBMIT" at bounding box center [618, 571] width 1237 height 77
click at [704, 562] on span "SUBMIT" at bounding box center [685, 571] width 56 height 27
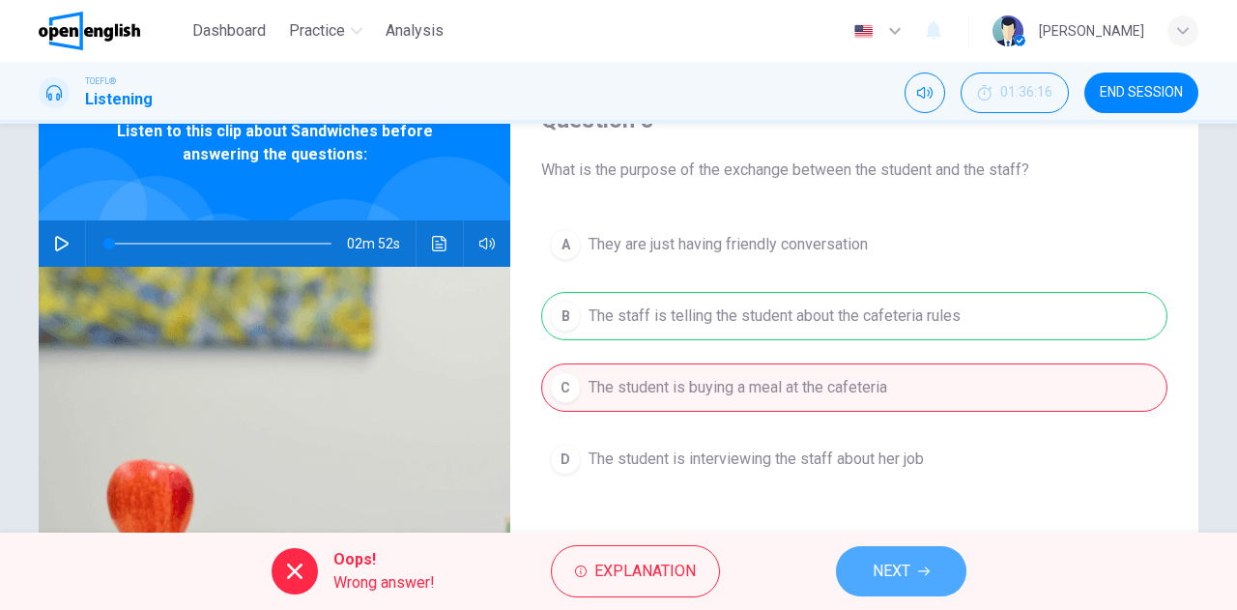
click at [884, 576] on span "NEXT" at bounding box center [892, 571] width 38 height 27
